Goal: Navigation & Orientation: Go to known website

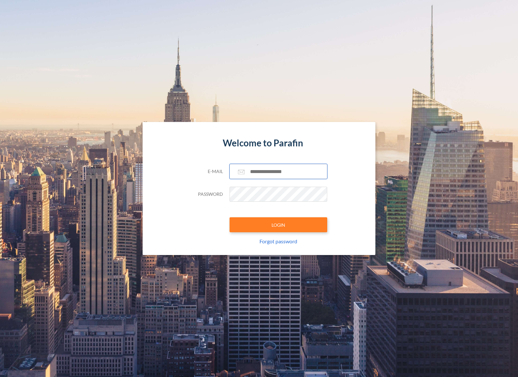
click at [264, 167] on input "text" at bounding box center [278, 171] width 98 height 15
paste input "**********"
type input "**********"
click at [273, 222] on button "LOGIN" at bounding box center [278, 224] width 98 height 15
